Goal: Task Accomplishment & Management: Use online tool/utility

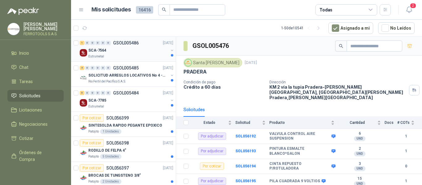
click at [140, 47] on div "SCA-7564" at bounding box center [128, 50] width 80 height 7
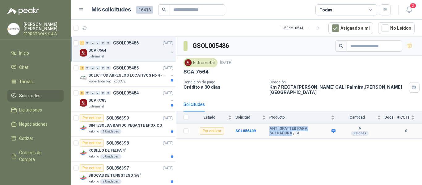
drag, startPoint x: 266, startPoint y: 125, endPoint x: 328, endPoint y: 126, distance: 61.8
click at [328, 126] on tr "Por cotizar SOL056409 ANTI SPATTER PARA SOLDADURA / GL 6 Galones 0" at bounding box center [299, 131] width 246 height 15
copy tr "ANTI SPATTER PARA SOLDADURA"
click at [248, 129] on b "SOL056409" at bounding box center [245, 131] width 20 height 4
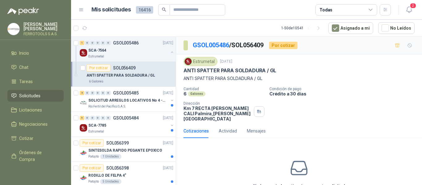
scroll to position [30, 0]
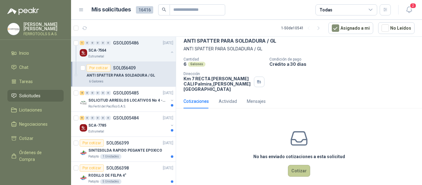
click at [299, 166] on button "Cotizar" at bounding box center [299, 171] width 22 height 12
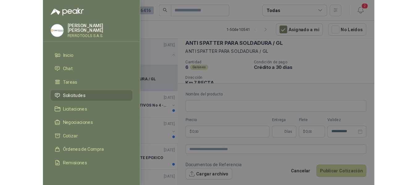
scroll to position [25, 0]
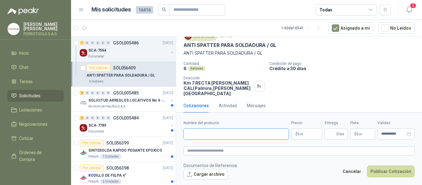
click at [221, 133] on input "Nombre del producto" at bounding box center [236, 134] width 105 height 11
paste input "**********"
type input "**********"
click at [235, 151] on textarea at bounding box center [299, 150] width 231 height 9
paste textarea "**********"
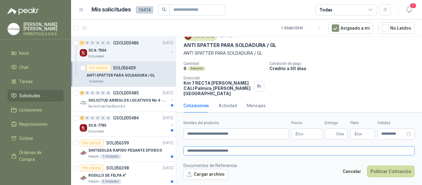
type textarea "**********"
click at [314, 134] on body "HERNAN RUALES FERROTOOLS S.A.S. Inicio Chat Tareas Solicitudes Licitaciones Neg…" at bounding box center [211, 92] width 422 height 185
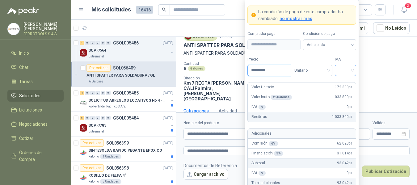
type input "*********"
click at [344, 68] on input "search" at bounding box center [346, 69] width 14 height 9
click at [340, 82] on div "19%" at bounding box center [345, 83] width 19 height 10
click at [318, 57] on label "Tipo" at bounding box center [312, 60] width 42 height 6
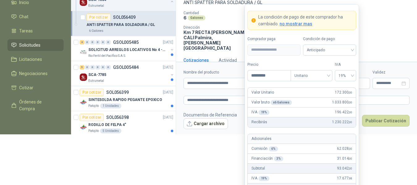
scroll to position [79, 0]
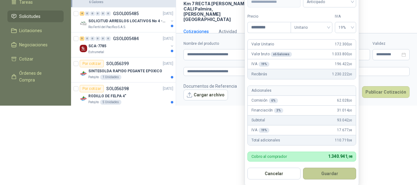
click at [329, 172] on button "Guardar" at bounding box center [329, 174] width 53 height 12
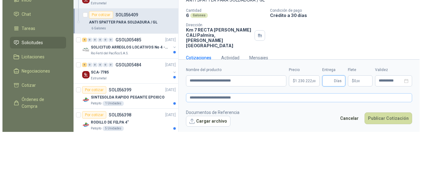
scroll to position [0, 0]
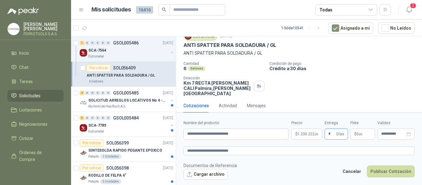
type input "*"
click at [254, 153] on textarea "**********" at bounding box center [299, 150] width 231 height 9
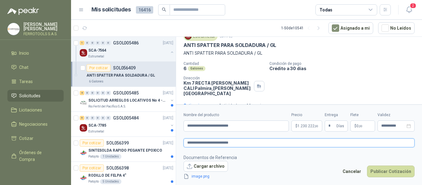
scroll to position [30, 0]
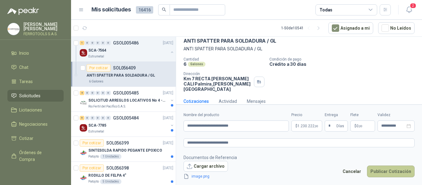
click at [393, 173] on button "Publicar Cotización" at bounding box center [391, 172] width 48 height 12
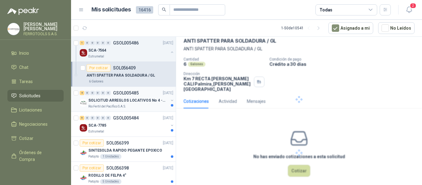
scroll to position [0, 0]
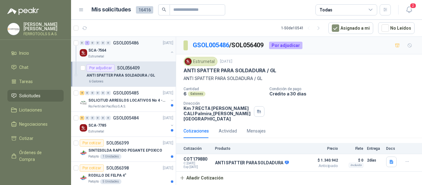
click at [170, 55] on div at bounding box center [172, 53] width 5 height 6
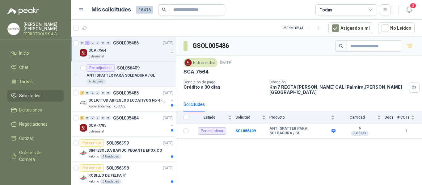
click at [170, 51] on button "button" at bounding box center [172, 52] width 5 height 5
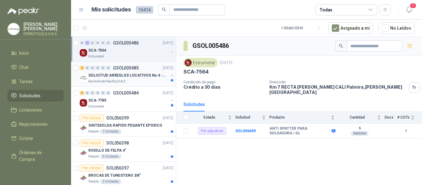
click at [142, 74] on p "SOLICITUD ARREGLOS LOCATIVOS No 4 - PICHINDE" at bounding box center [126, 76] width 77 height 6
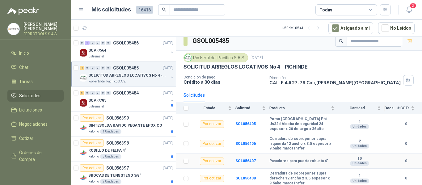
scroll to position [6, 0]
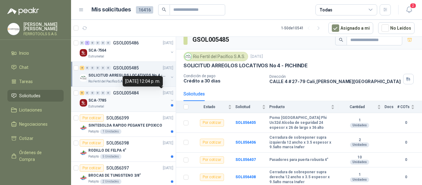
click at [143, 101] on div "SCA-7785" at bounding box center [128, 100] width 80 height 7
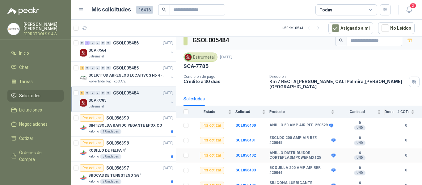
scroll to position [7, 0]
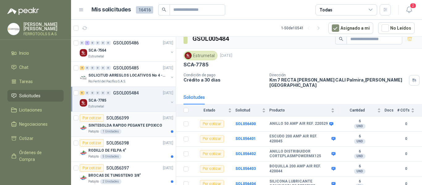
click at [124, 129] on div "Patojito 1 Unidades" at bounding box center [130, 131] width 85 height 5
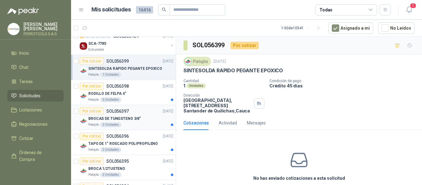
scroll to position [62, 0]
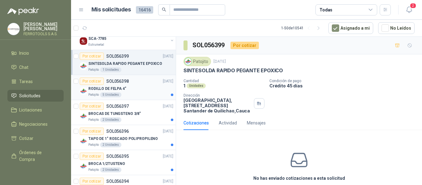
click at [145, 86] on div "RODILLO DE FELPA 4"" at bounding box center [130, 88] width 85 height 7
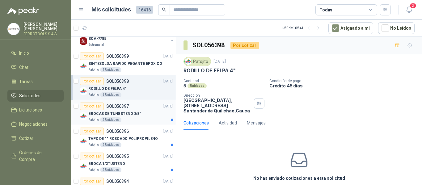
click at [139, 108] on div "Por cotizar SOL056397 17/09/25" at bounding box center [127, 106] width 94 height 7
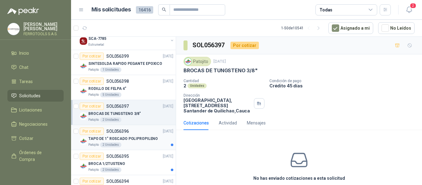
click at [141, 137] on p "TAPO DE 1" ROSCADO POLIPROPILENO" at bounding box center [123, 139] width 70 height 6
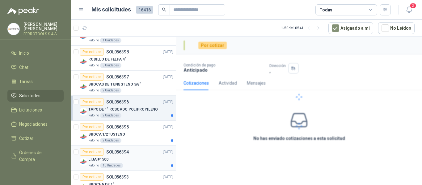
scroll to position [93, 0]
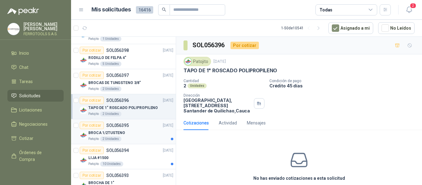
click at [144, 133] on div "BROCA 1/2TUSTENO" at bounding box center [130, 132] width 85 height 7
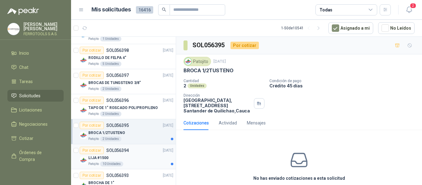
click at [144, 159] on div "LIJA #1500" at bounding box center [130, 157] width 85 height 7
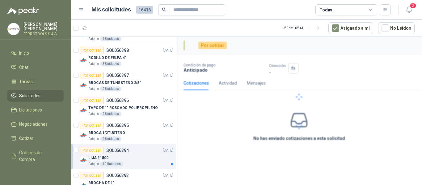
scroll to position [155, 0]
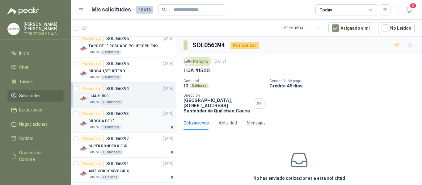
click at [144, 122] on div "BROCHA DE 1"" at bounding box center [130, 120] width 85 height 7
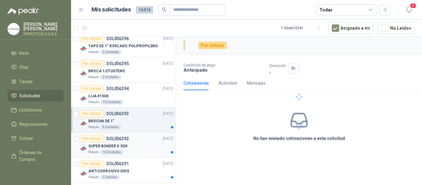
click at [146, 148] on div "SUPER BONDER X 3GR" at bounding box center [130, 145] width 85 height 7
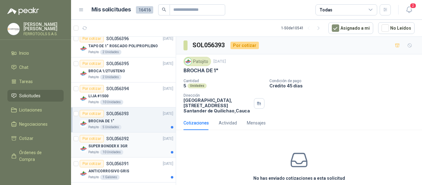
scroll to position [185, 0]
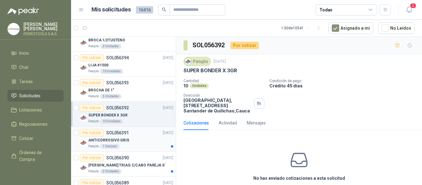
click at [147, 147] on div "Patojito 1 Galones" at bounding box center [130, 146] width 85 height 5
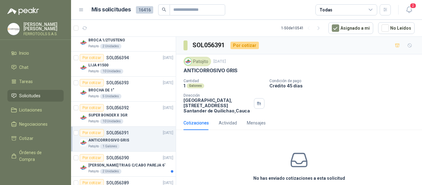
scroll to position [216, 0]
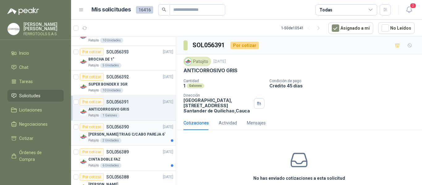
click at [155, 141] on div "Patojito 2 Unidades" at bounding box center [130, 140] width 85 height 5
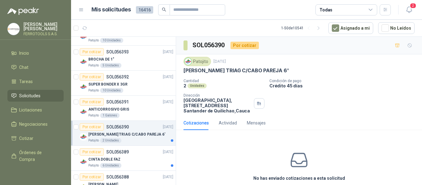
scroll to position [247, 0]
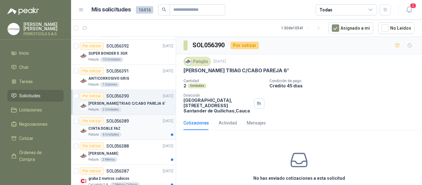
click at [151, 133] on div "Patojito 6 Unidades" at bounding box center [130, 134] width 85 height 5
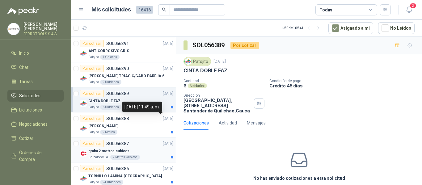
scroll to position [278, 0]
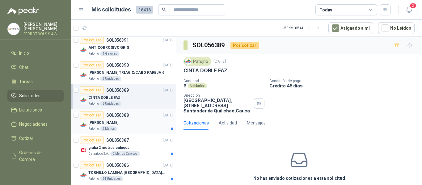
click at [150, 130] on div "Patojito 2 Metros" at bounding box center [130, 128] width 85 height 5
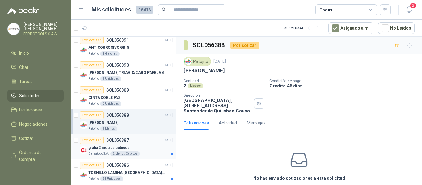
click at [148, 148] on div "graba 2 metros cubicos" at bounding box center [130, 147] width 85 height 7
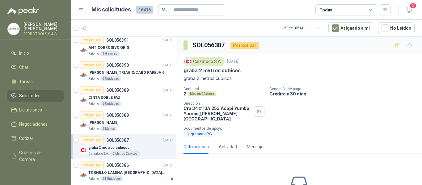
click at [198, 131] on button "grabaa.JPG" at bounding box center [198, 134] width 29 height 6
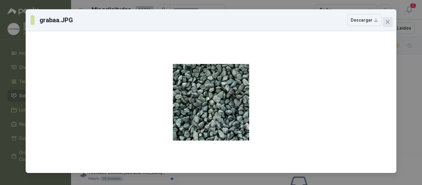
click at [388, 22] on icon "close" at bounding box center [388, 22] width 4 height 4
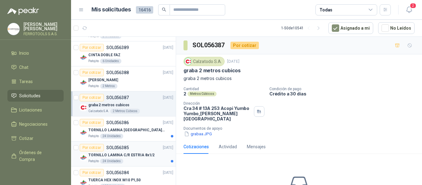
scroll to position [340, 0]
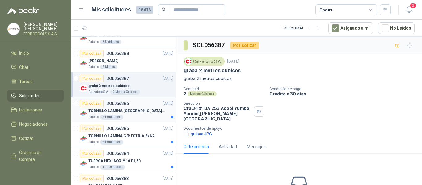
click at [145, 111] on p "TORNILLO LAMINA PUNTA BROCA 8x3/4" at bounding box center [126, 111] width 77 height 6
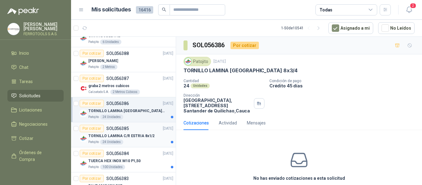
click at [139, 137] on p "TORNILLO LAMINA C/R ESTRIA 8x1/2" at bounding box center [121, 136] width 66 height 6
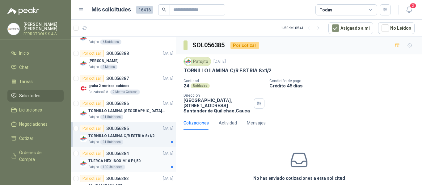
click at [137, 158] on p "TUERCA HEX INOX M10 P1,50" at bounding box center [114, 161] width 52 height 6
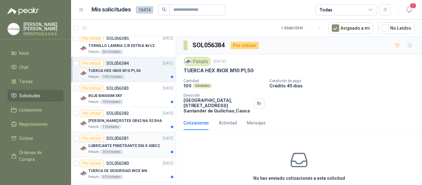
scroll to position [433, 0]
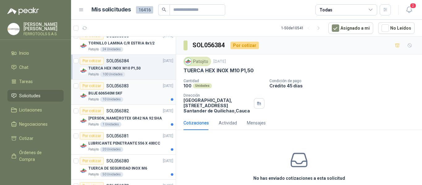
click at [132, 95] on div "BUJE 606540M SKF" at bounding box center [130, 93] width 85 height 7
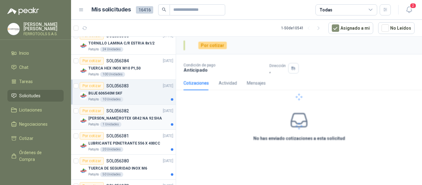
click at [135, 118] on p "ESTRELLA ARANA ROTEX GR42 NA 92 SHA" at bounding box center [125, 119] width 74 height 6
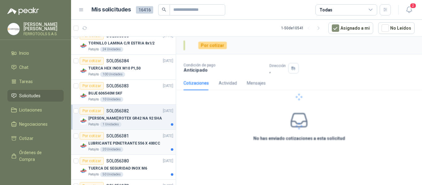
click at [134, 138] on div "Por cotizar SOL056381 17/09/25" at bounding box center [127, 135] width 94 height 7
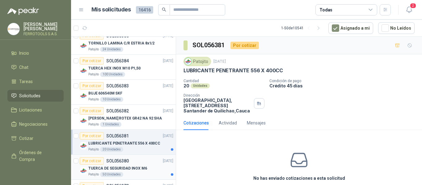
click at [134, 163] on div "Por cotizar SOL056380 17/09/25" at bounding box center [127, 160] width 94 height 7
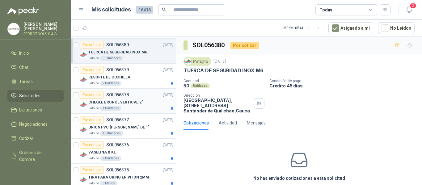
scroll to position [556, 0]
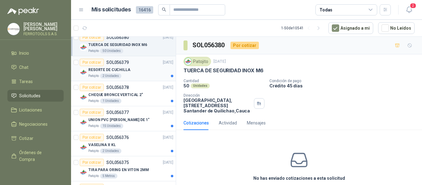
click at [139, 74] on div "Patojito 2 Unidades" at bounding box center [130, 76] width 85 height 5
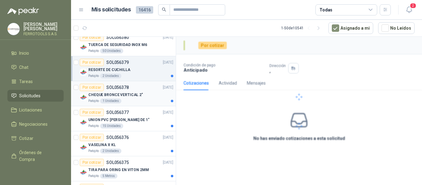
click at [134, 92] on p "CHEQUE BRONCE VERTICAL 2"" at bounding box center [115, 95] width 55 height 6
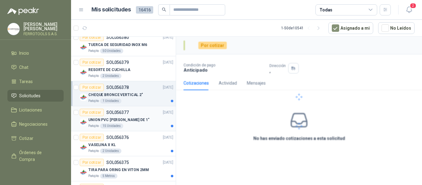
click at [131, 116] on div "UNION PVC LISA DE 1"" at bounding box center [130, 119] width 85 height 7
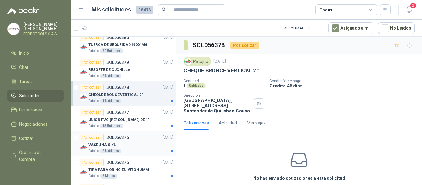
click at [133, 139] on div "Por cotizar SOL056376 17/09/25" at bounding box center [127, 137] width 94 height 7
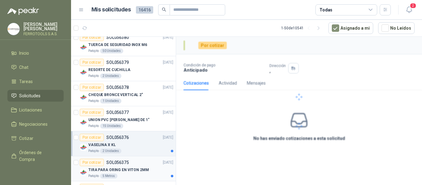
click at [141, 170] on p "TIRA PARA ORING EN VITON 2MM" at bounding box center [118, 170] width 61 height 6
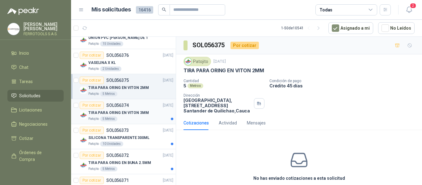
scroll to position [649, 0]
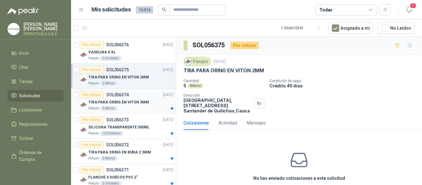
click at [144, 100] on p "TIRA PARA ORING EN VITON 3MM" at bounding box center [118, 102] width 61 height 6
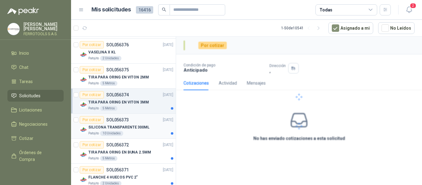
click at [145, 128] on p "SILICONA TRANSPARENTE 300ML" at bounding box center [118, 128] width 61 height 6
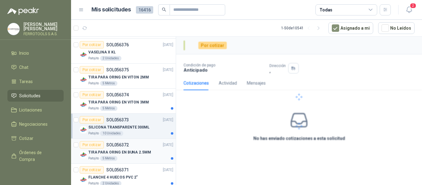
click at [142, 146] on div "Por cotizar SOL056372 17/09/25" at bounding box center [127, 144] width 94 height 7
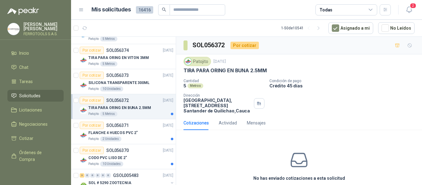
scroll to position [711, 0]
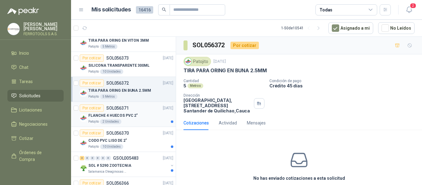
click at [124, 115] on p "FLANCHE 4 HUECOS PVC 2"" at bounding box center [112, 116] width 49 height 6
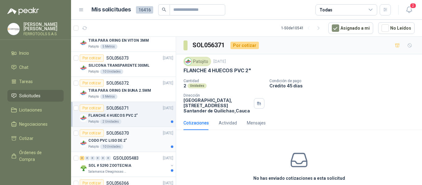
click at [141, 139] on div "CODO PVC LISO DE 2"" at bounding box center [130, 140] width 85 height 7
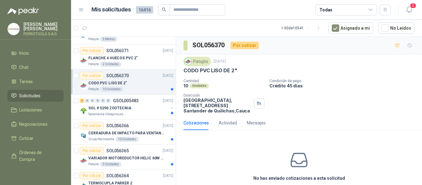
scroll to position [803, 0]
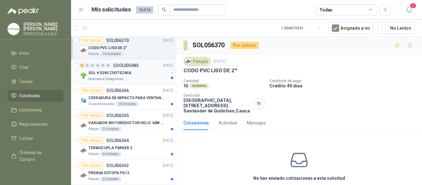
click at [138, 74] on div "SOL # 5290 ZOOTECNIA" at bounding box center [128, 72] width 80 height 7
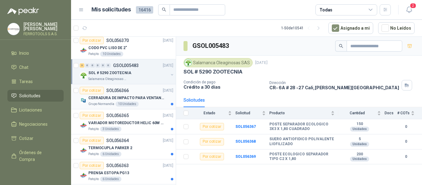
click at [150, 97] on p "CERRADURA DE IMPACTO PARA VENTANAS" at bounding box center [126, 98] width 77 height 6
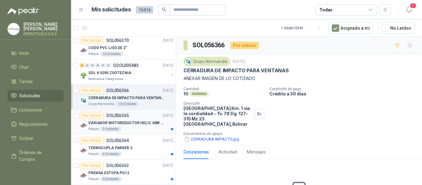
click at [150, 118] on div "Por cotizar SOL056365 17/09/25" at bounding box center [127, 115] width 94 height 7
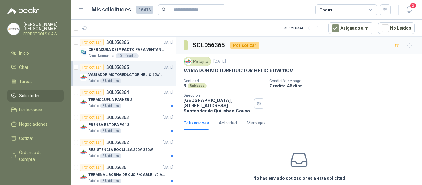
scroll to position [896, 0]
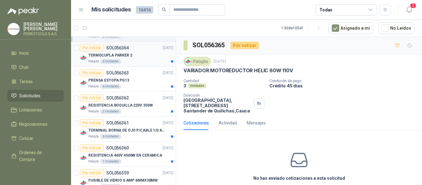
click at [150, 59] on div "Patojito 6 Unidades" at bounding box center [130, 61] width 85 height 5
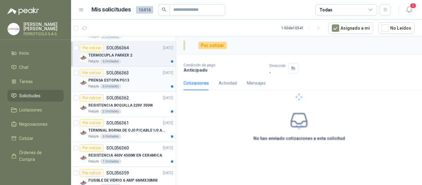
click at [148, 77] on div "PRENSA ESTOPA PG13" at bounding box center [130, 80] width 85 height 7
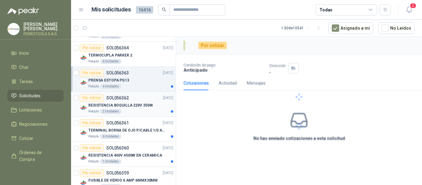
click at [147, 98] on div "Por cotizar SOL056362 17/09/25" at bounding box center [127, 97] width 94 height 7
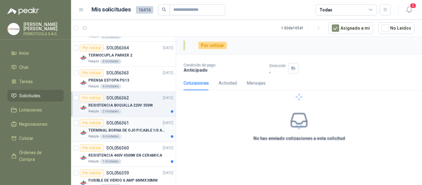
click at [150, 131] on p "TERMINAL BORNA DE OJO P/CABLE 1/0 AWG" at bounding box center [126, 131] width 77 height 6
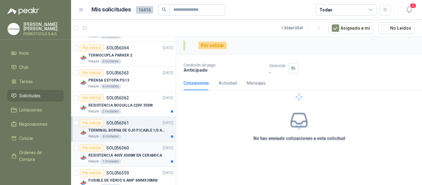
click at [152, 151] on div "Por cotizar SOL056360 17/09/25" at bounding box center [127, 147] width 94 height 7
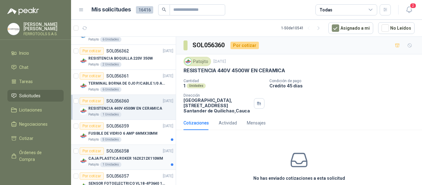
scroll to position [958, 0]
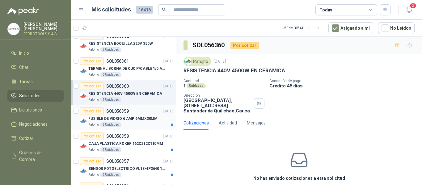
click at [149, 122] on div "FUSIBLE DE VIDRIO 6 AMP 6MMX30MM" at bounding box center [130, 118] width 85 height 7
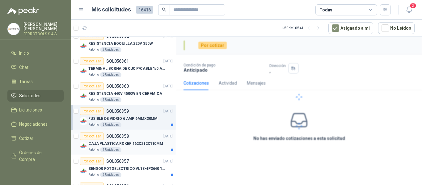
click at [149, 140] on div "CAJA PLASTICA ROKER 162X212X110MM" at bounding box center [130, 143] width 85 height 7
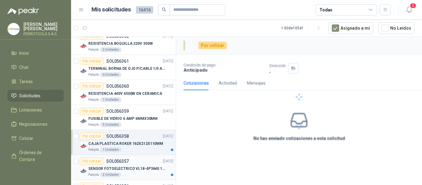
click at [147, 167] on p "SENSOR FOTOELECTRICO VL18-4P3640 10-30" at bounding box center [126, 169] width 77 height 6
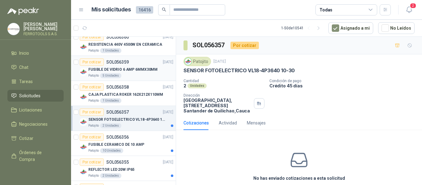
scroll to position [1051, 0]
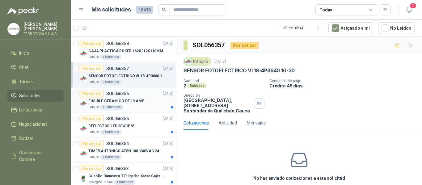
click at [145, 99] on div "FUSIBLE CERAMICO DE 10 AMP" at bounding box center [130, 100] width 85 height 7
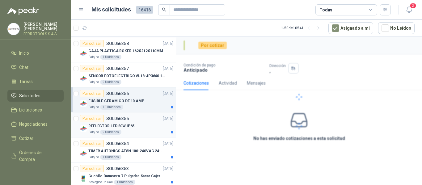
click at [146, 126] on div "REFLECTOR LED 20W IP65" at bounding box center [130, 125] width 85 height 7
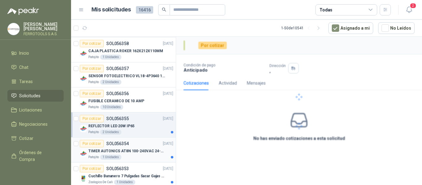
click at [144, 147] on div "Por cotizar SOL056354 17/09/25" at bounding box center [127, 143] width 94 height 7
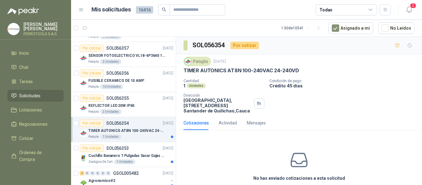
scroll to position [1115, 0]
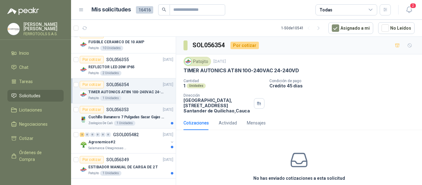
click at [139, 121] on div "Zoologico De Cali 1 Unidades" at bounding box center [130, 123] width 85 height 5
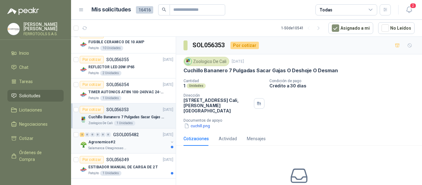
click at [142, 140] on div "Agronomico#2" at bounding box center [128, 141] width 80 height 7
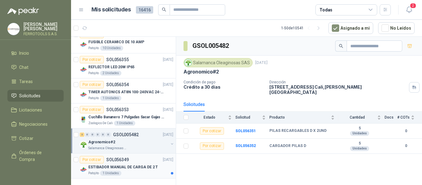
click at [122, 164] on p "ESTIBADOR MANUAL DE CARGA DE 2 T" at bounding box center [123, 167] width 70 height 6
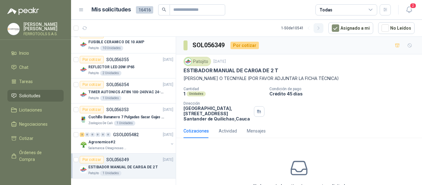
click at [322, 32] on button "button" at bounding box center [319, 28] width 10 height 10
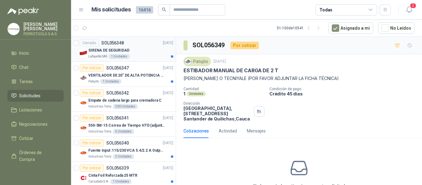
click at [122, 47] on div "SIRENA DE SEGURIDAD" at bounding box center [130, 50] width 85 height 7
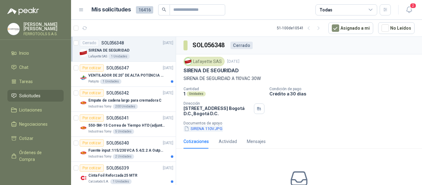
click at [208, 128] on button "SIRENA 110V.JPG" at bounding box center [204, 128] width 40 height 6
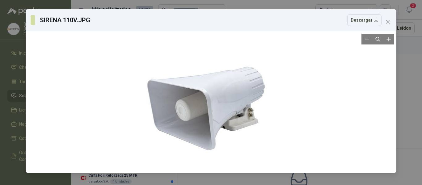
drag, startPoint x: 144, startPoint y: 42, endPoint x: 136, endPoint y: 44, distance: 8.2
click at [136, 44] on div at bounding box center [203, 103] width 143 height 137
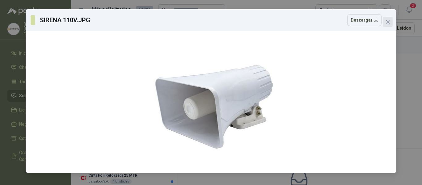
click at [386, 21] on icon "close" at bounding box center [387, 21] width 5 height 5
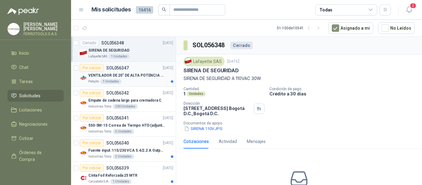
click at [138, 79] on div "Patojito 1 Unidades" at bounding box center [130, 81] width 85 height 5
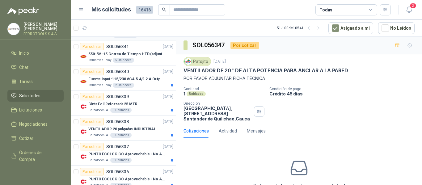
scroll to position [62, 0]
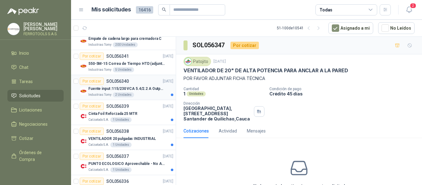
click at [151, 91] on p "Fuente input :115/230 VCA 5.4/2.2 A Output: 24 VDC 10 A 47-63 Hz" at bounding box center [126, 89] width 77 height 6
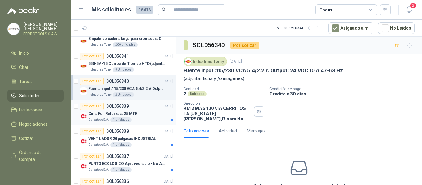
click at [144, 114] on div "Cinta Foil Reforzada 25 MTR" at bounding box center [130, 113] width 85 height 7
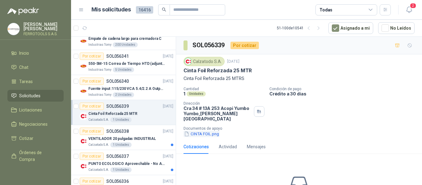
click at [212, 131] on button "CINTA FOIL.png" at bounding box center [202, 134] width 36 height 6
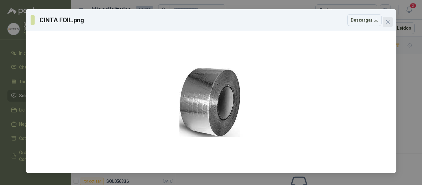
click at [388, 20] on icon "close" at bounding box center [387, 21] width 5 height 5
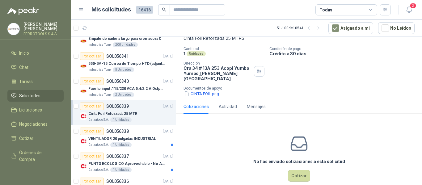
scroll to position [45, 0]
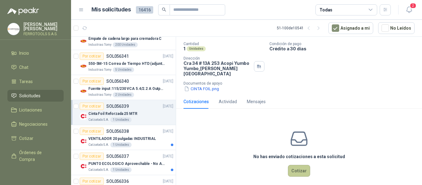
click at [294, 169] on button "Cotizar" at bounding box center [299, 171] width 22 height 12
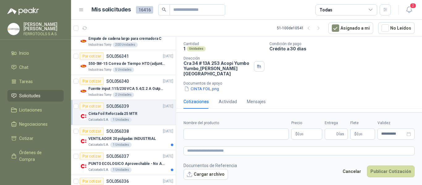
scroll to position [41, 0]
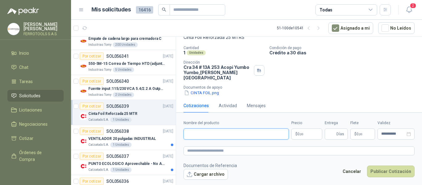
click at [234, 136] on input "Nombre del producto" at bounding box center [236, 134] width 105 height 11
paste input "**********"
type input "**********"
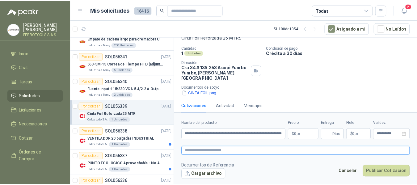
scroll to position [0, 0]
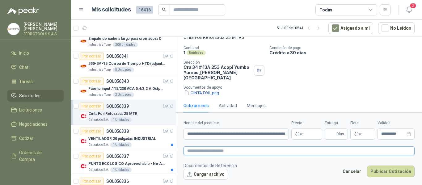
click at [235, 149] on textarea at bounding box center [299, 150] width 231 height 9
paste textarea "**********"
type textarea "**********"
click at [302, 132] on body "HERNAN RUALES FERROTOOLS S.A.S. Inicio Chat Tareas Solicitudes Licitaciones Neg…" at bounding box center [211, 92] width 422 height 185
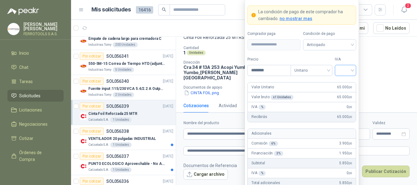
type input "********"
click at [348, 69] on input "search" at bounding box center [346, 69] width 14 height 9
click at [342, 83] on div "19%" at bounding box center [345, 83] width 11 height 7
click at [341, 58] on label "IVA" at bounding box center [345, 60] width 21 height 6
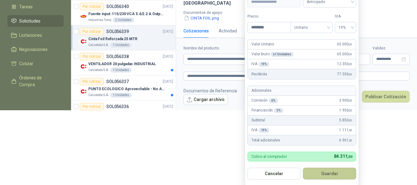
click at [333, 172] on button "Guardar" at bounding box center [329, 174] width 53 height 12
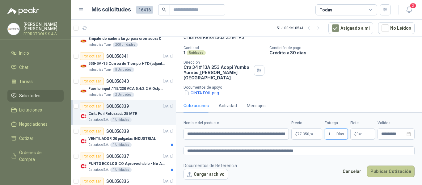
type input "*"
click at [395, 171] on button "Publicar Cotización" at bounding box center [391, 172] width 48 height 12
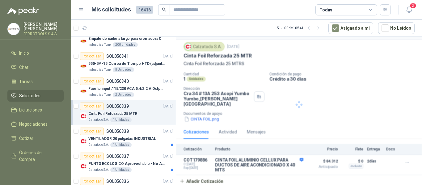
scroll to position [11, 0]
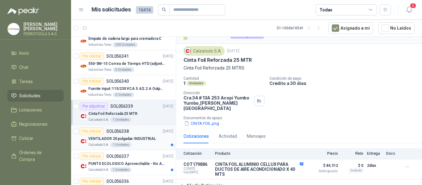
click at [146, 137] on p "VENTILADOR 20 pulgadas INDUSTRIAL" at bounding box center [122, 139] width 68 height 6
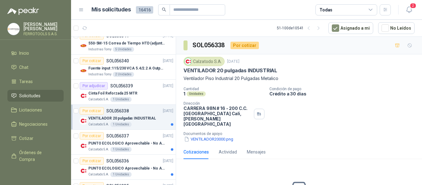
scroll to position [93, 0]
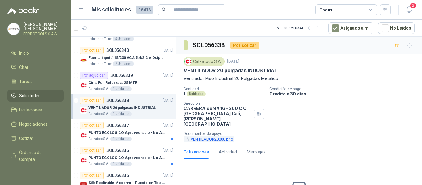
click at [208, 136] on button "VENTILADOR20000.png" at bounding box center [209, 139] width 50 height 6
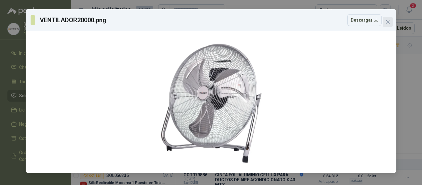
click at [386, 21] on icon "close" at bounding box center [387, 21] width 5 height 5
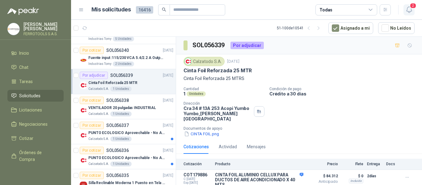
click at [411, 11] on icon "button" at bounding box center [409, 10] width 8 height 8
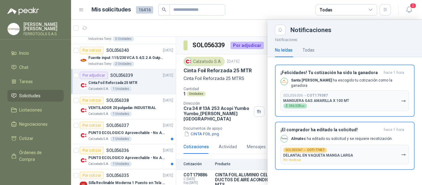
click at [208, 29] on div at bounding box center [246, 102] width 351 height 165
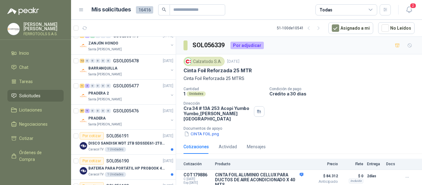
scroll to position [402, 0]
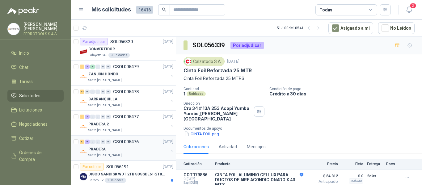
click at [136, 151] on div "PRADERA" at bounding box center [128, 149] width 80 height 7
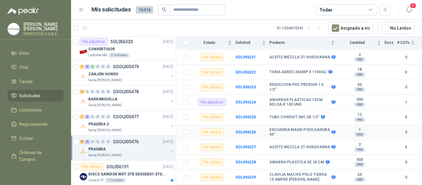
scroll to position [525, 0]
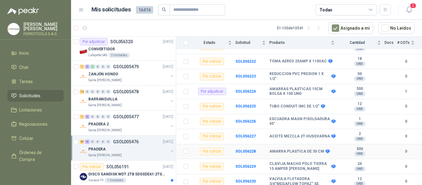
click at [246, 144] on td "SOL056228" at bounding box center [252, 151] width 34 height 15
click at [247, 149] on b "SOL056228" at bounding box center [245, 151] width 20 height 4
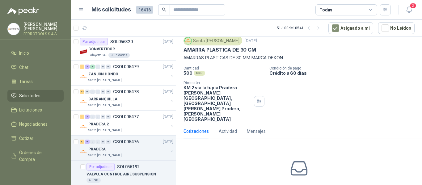
scroll to position [35, 0]
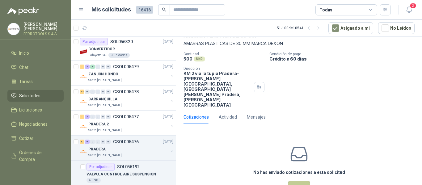
click at [295, 181] on button "Cotizar" at bounding box center [299, 187] width 22 height 12
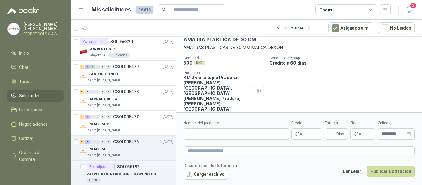
scroll to position [31, 0]
click at [260, 135] on input "Nombre del producto" at bounding box center [236, 134] width 105 height 11
drag, startPoint x: 315, startPoint y: 78, endPoint x: 310, endPoint y: 68, distance: 11.6
click at [315, 78] on div "Cantidad 500 UND  Condición de pago Crédito a 60 días Dirección KM 2 vía la tu…" at bounding box center [299, 84] width 231 height 56
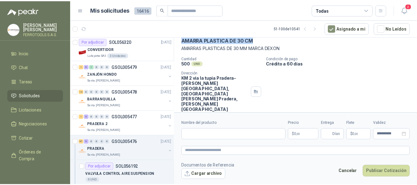
scroll to position [0, 0]
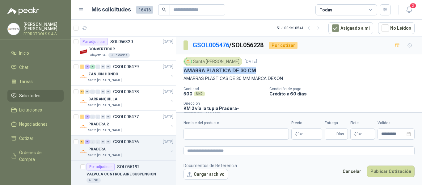
drag, startPoint x: 258, startPoint y: 40, endPoint x: 184, endPoint y: 71, distance: 80.2
click at [184, 71] on div "AMARRA PLASTICA DE 30 CM" at bounding box center [299, 70] width 231 height 6
copy p "AMARRA PLASTICA DE 30 CM"
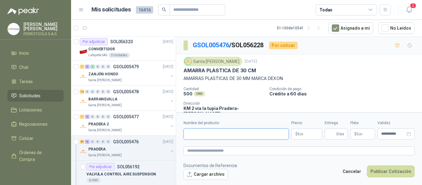
click at [242, 134] on input "Nombre del producto" at bounding box center [236, 134] width 105 height 11
paste input "**********"
type input "**********"
click at [253, 148] on textarea at bounding box center [299, 150] width 231 height 9
paste textarea "**********"
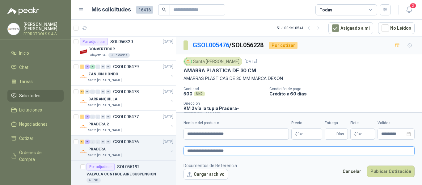
type textarea "**********"
click at [306, 133] on body "HERNAN RUALES FERROTOOLS S.A.S. Inicio Chat Tareas Solicitudes Licitaciones Neg…" at bounding box center [211, 92] width 422 height 185
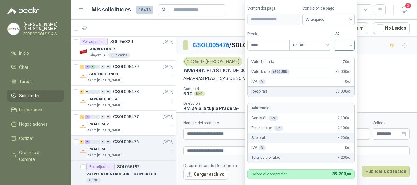
type input "****"
click at [344, 44] on input "search" at bounding box center [344, 44] width 14 height 9
click at [343, 57] on div "19%" at bounding box center [345, 57] width 11 height 7
click at [349, 32] on label "IVA" at bounding box center [345, 34] width 21 height 6
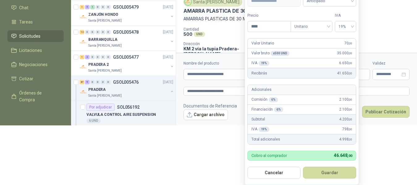
scroll to position [66, 0]
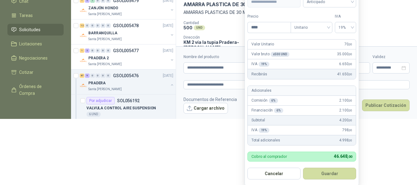
click at [328, 173] on button "Guardar" at bounding box center [329, 174] width 53 height 12
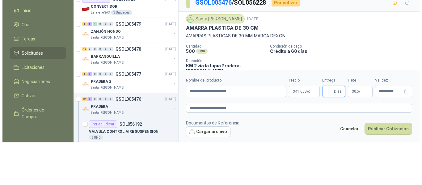
scroll to position [0, 0]
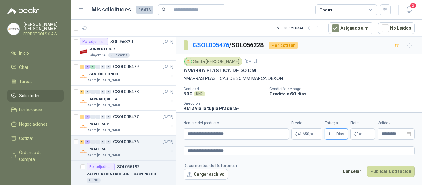
type input "*"
drag, startPoint x: 324, startPoint y: 164, endPoint x: 344, endPoint y: 167, distance: 20.0
click at [324, 164] on footer "Documentos de Referencia Cargar archivo Cancelar Publicar Cotización" at bounding box center [299, 171] width 231 height 18
click at [396, 172] on button "Publicar Cotización" at bounding box center [391, 172] width 48 height 12
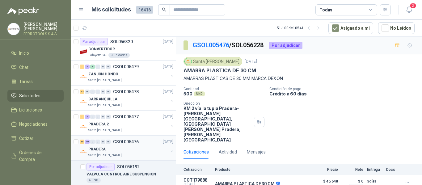
click at [141, 151] on div "PRADERA" at bounding box center [128, 149] width 80 height 7
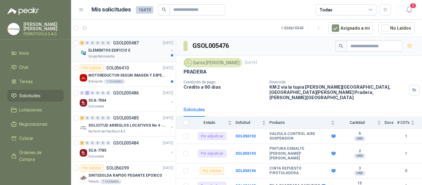
click at [144, 54] on div "Grupo Normandía" at bounding box center [128, 56] width 80 height 5
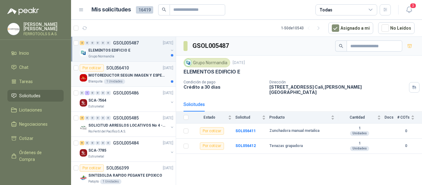
click at [146, 83] on div "Blanquita 1 Unidades" at bounding box center [130, 81] width 85 height 5
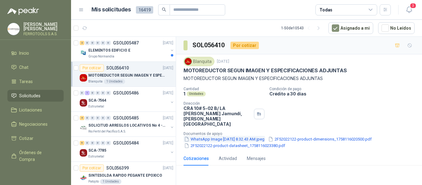
click at [212, 136] on button "WhatsApp Image 2025-09-17 at 8.32.43 AM.jpeg" at bounding box center [225, 139] width 82 height 6
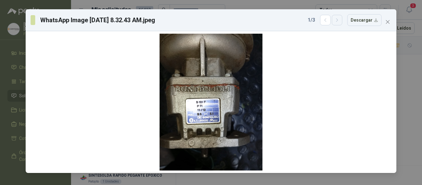
click at [342, 21] on button "button" at bounding box center [337, 20] width 11 height 11
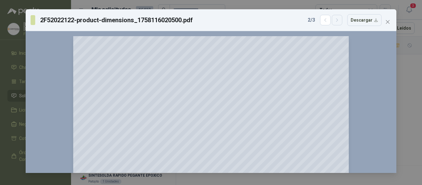
click at [337, 20] on icon "button" at bounding box center [337, 20] width 5 height 5
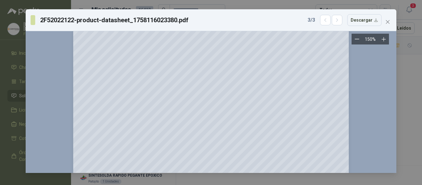
scroll to position [66, 0]
click at [389, 21] on icon "close" at bounding box center [387, 21] width 5 height 5
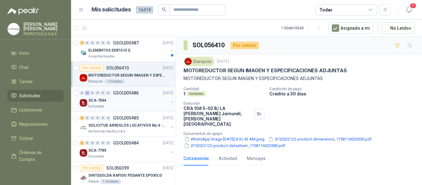
click at [134, 101] on div "SCA-7564" at bounding box center [128, 100] width 80 height 7
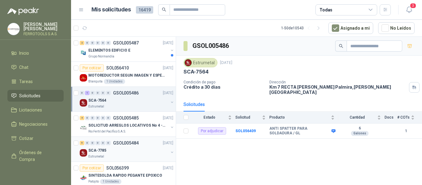
scroll to position [31, 0]
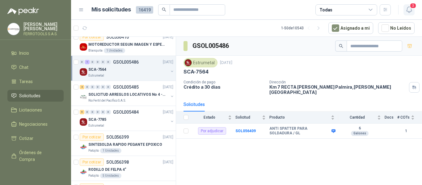
click at [412, 11] on icon "button" at bounding box center [409, 10] width 8 height 8
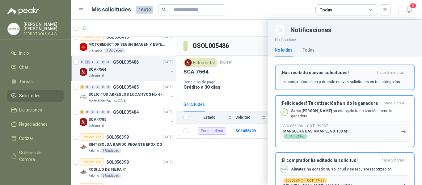
click at [332, 79] on p "Los compradores han publicado nuevas solicitudes en tus categorías." at bounding box center [341, 82] width 121 height 6
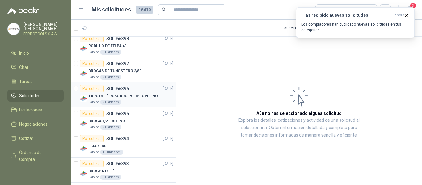
scroll to position [185, 0]
